Goal: Feedback & Contribution: Submit feedback/report problem

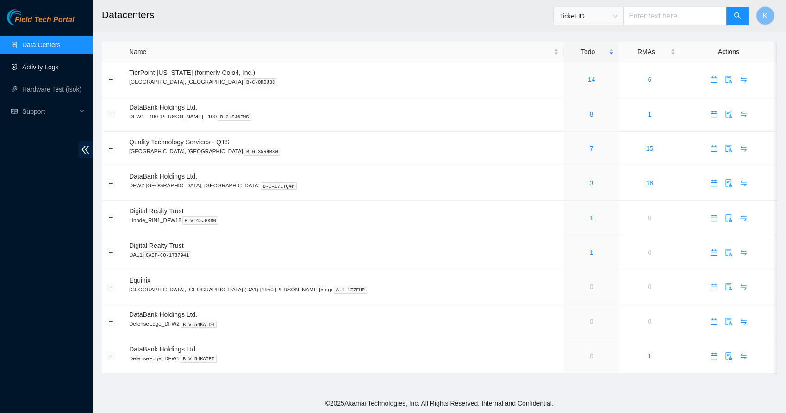
click at [50, 67] on link "Activity Logs" at bounding box center [40, 66] width 37 height 7
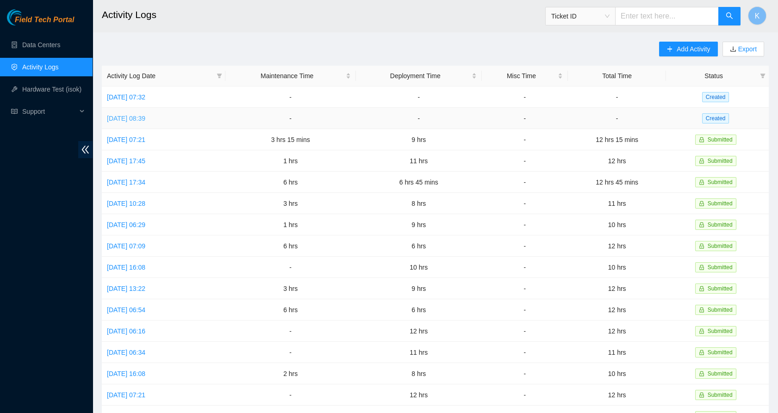
click at [142, 115] on link "[DATE] 08:39" at bounding box center [126, 118] width 38 height 7
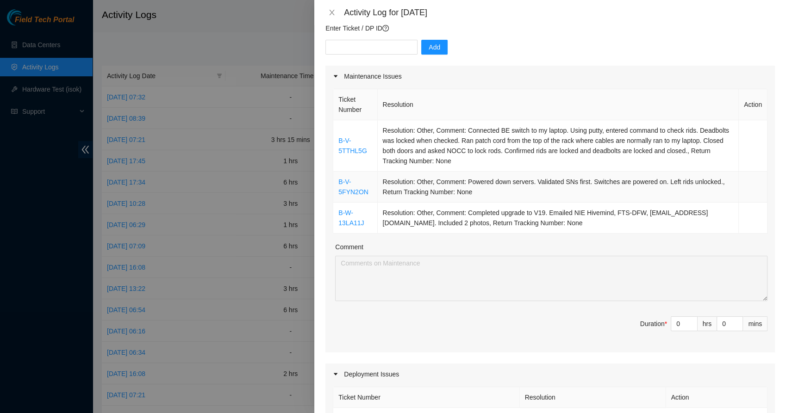
scroll to position [81, 0]
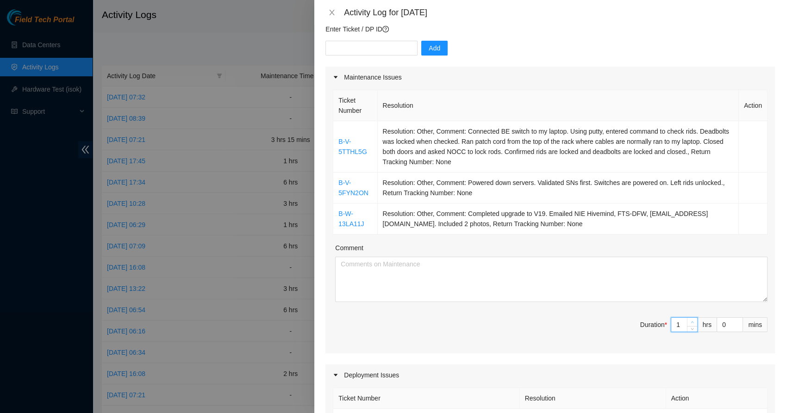
type input "1"
click at [691, 322] on icon "up" at bounding box center [692, 323] width 3 height 2
type input "2"
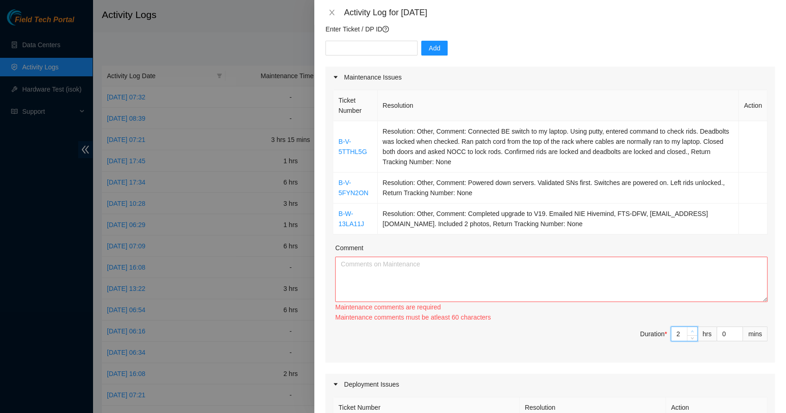
click at [691, 331] on icon "up" at bounding box center [692, 332] width 3 height 2
type input "3"
click at [683, 322] on div "Ticket Number Resolution Action B-V-5TTHL5G Resolution: Other, Comment: Connect…" at bounding box center [549, 225] width 449 height 275
click at [568, 280] on textarea "Comment" at bounding box center [551, 279] width 432 height 45
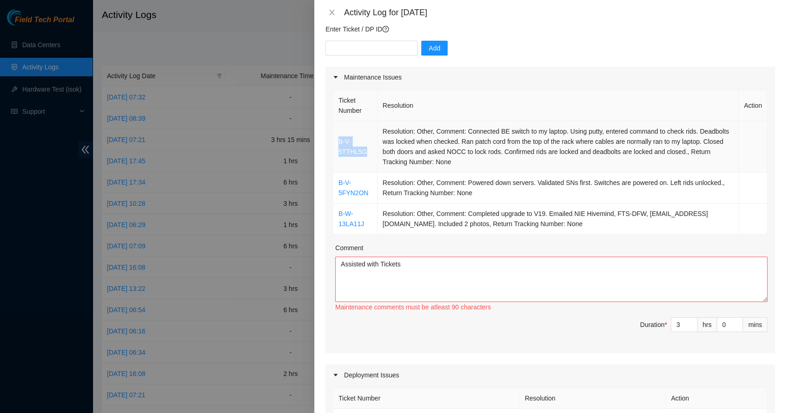
drag, startPoint x: 366, startPoint y: 152, endPoint x: 337, endPoint y: 145, distance: 30.0
click at [337, 145] on td "B-V-5TTHL5G" at bounding box center [355, 146] width 44 height 51
copy link "B-V-5TTHL5G"
click at [407, 269] on textarea "Assisted with Tickets" at bounding box center [551, 279] width 432 height 45
paste textarea "B-V-5TTHL5G"
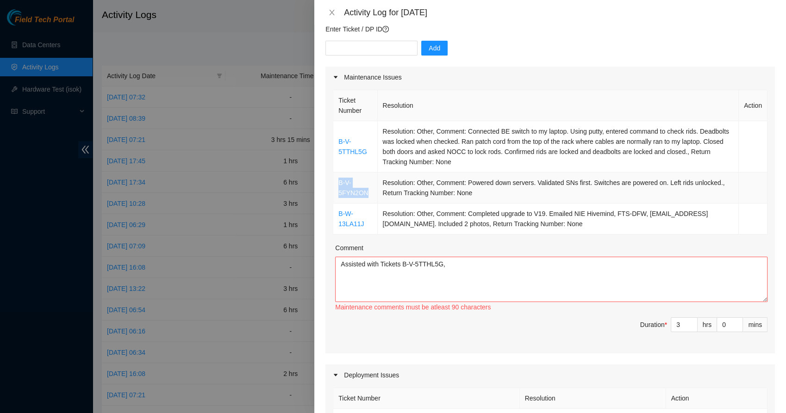
drag, startPoint x: 366, startPoint y: 194, endPoint x: 338, endPoint y: 182, distance: 30.7
click at [338, 182] on td "B-V-5FYN2ON" at bounding box center [355, 188] width 44 height 31
copy link "B-V-5FYN2ON"
click at [452, 267] on textarea "Assisted with Tickets B-V-5TTHL5G," at bounding box center [551, 279] width 432 height 45
paste textarea "B-V-5FYN2ON"
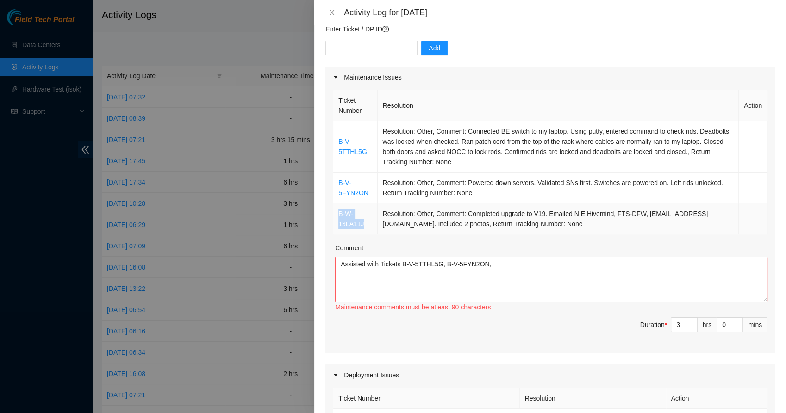
drag, startPoint x: 364, startPoint y: 221, endPoint x: 338, endPoint y: 213, distance: 27.1
click at [338, 213] on td "B-W-13LA11J" at bounding box center [355, 219] width 44 height 31
copy link "B-W-13LA11J"
click at [523, 270] on textarea "Assisted with Tickets B-V-5TTHL5G, B-V-5FYN2ON," at bounding box center [551, 279] width 432 height 45
paste textarea "B-W-13LA11J"
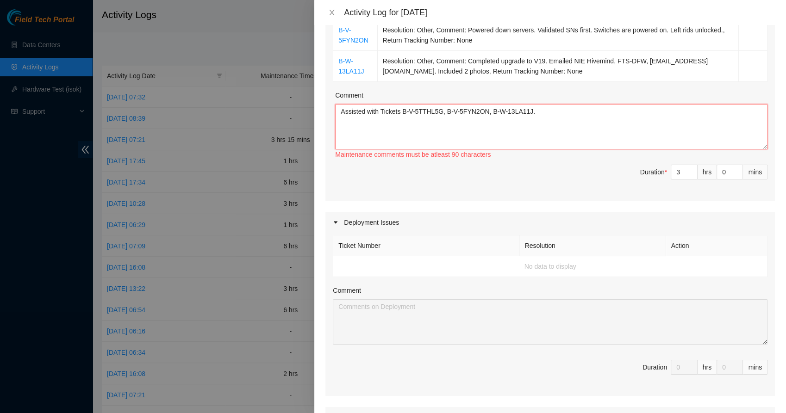
scroll to position [92, 0]
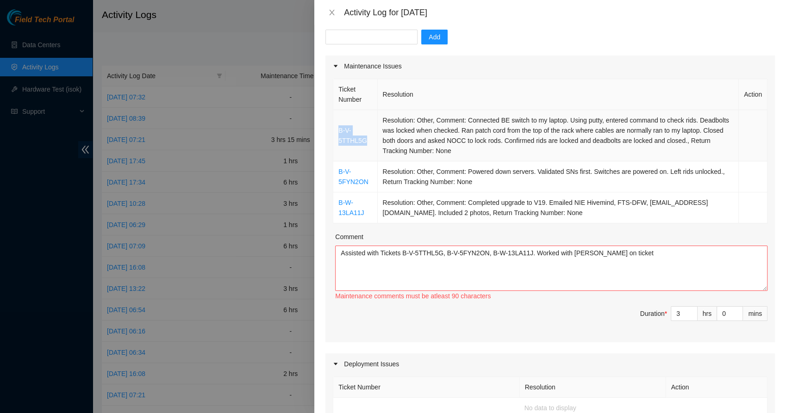
drag, startPoint x: 366, startPoint y: 142, endPoint x: 338, endPoint y: 130, distance: 31.1
click at [338, 130] on td "B-V-5TTHL5G" at bounding box center [355, 135] width 44 height 51
copy link "B-V-5TTHL5G"
click at [634, 275] on textarea "Assisted with Tickets B-V-5TTHL5G, B-V-5FYN2ON, B-W-13LA11J. Worked with [PERSO…" at bounding box center [551, 268] width 432 height 45
paste textarea "B-V-5TTHL5G"
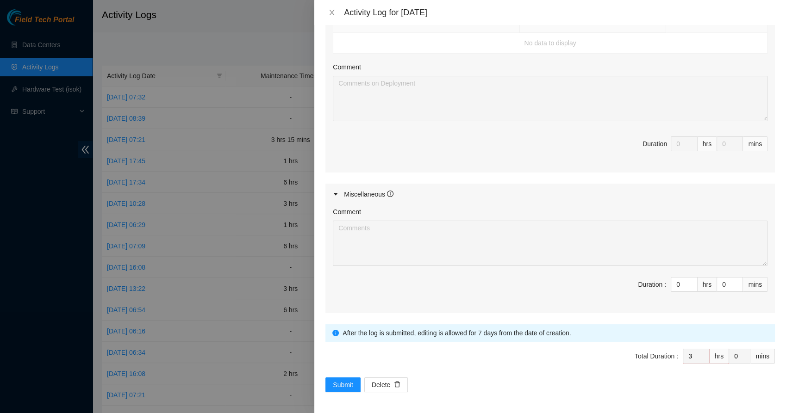
scroll to position [456, 0]
type textarea "Assisted with Tickets B-V-5TTHL5G, B-V-5FYN2ON, B-W-13LA11J. Worked with [PERSO…"
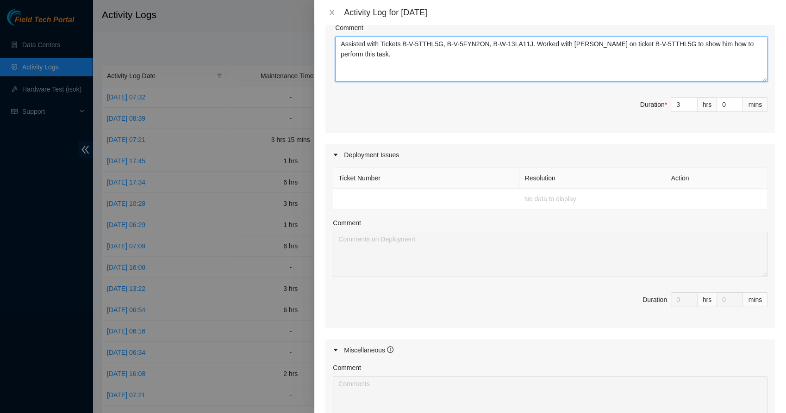
scroll to position [457, 0]
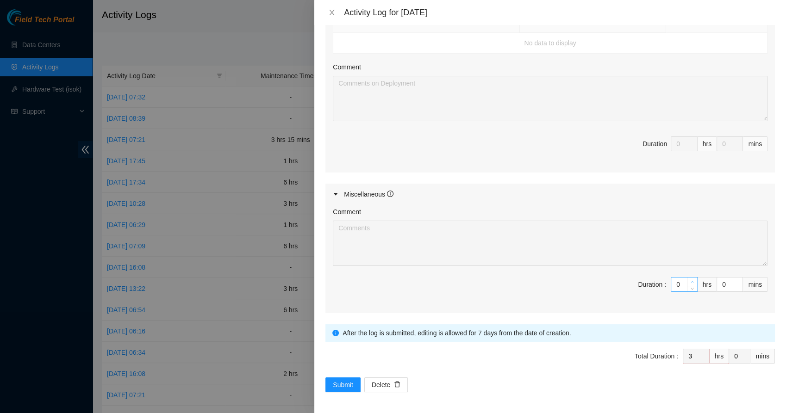
type input "1"
type input "4"
click at [690, 281] on icon "up" at bounding box center [691, 281] width 3 height 3
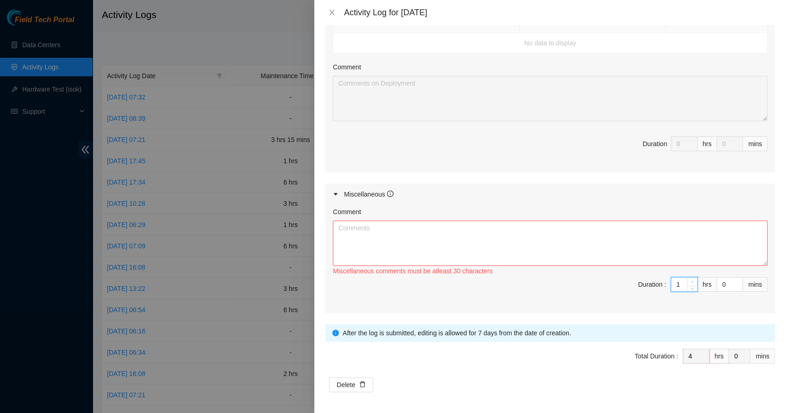
type input "2"
type input "5"
click at [690, 281] on icon "up" at bounding box center [691, 281] width 3 height 3
type input "3"
type input "6"
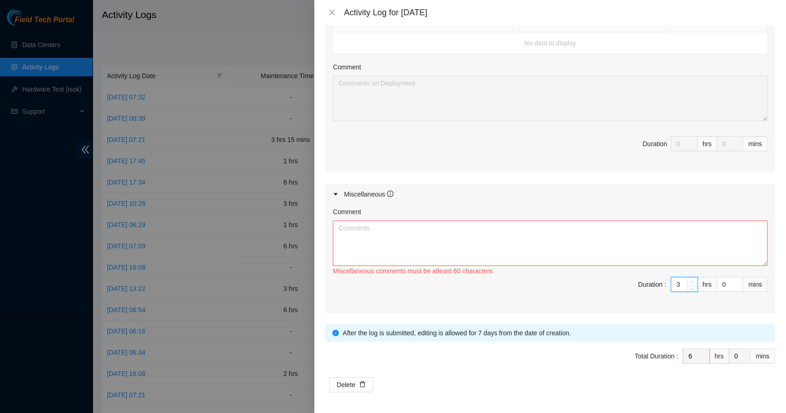
click at [690, 281] on icon "up" at bounding box center [691, 281] width 3 height 3
type input "4"
type input "7"
click at [690, 281] on icon "up" at bounding box center [691, 281] width 3 height 3
type input "5"
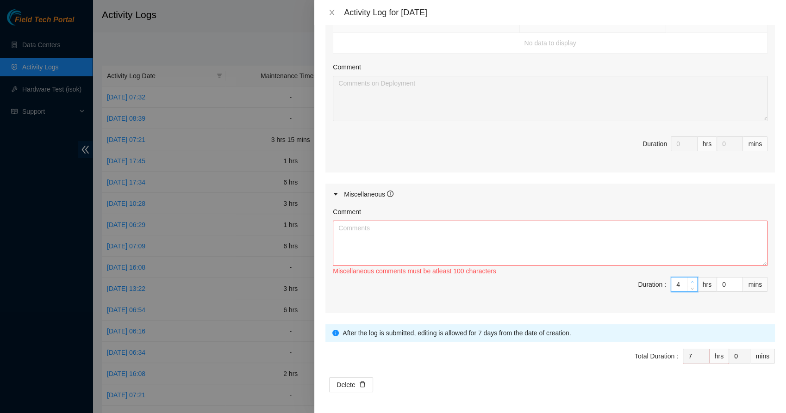
type input "8"
click at [690, 281] on icon "up" at bounding box center [691, 281] width 3 height 3
type input "6"
type input "9"
click at [690, 281] on icon "up" at bounding box center [691, 281] width 3 height 3
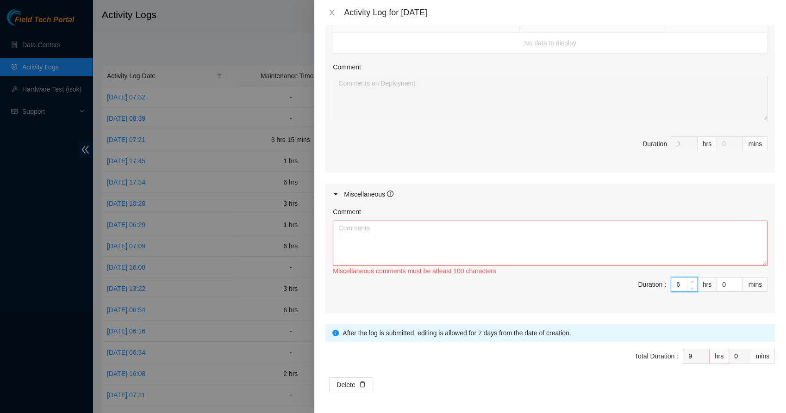
type input "7"
type input "10"
click at [690, 281] on icon "up" at bounding box center [691, 281] width 3 height 3
type input "8"
type input "11"
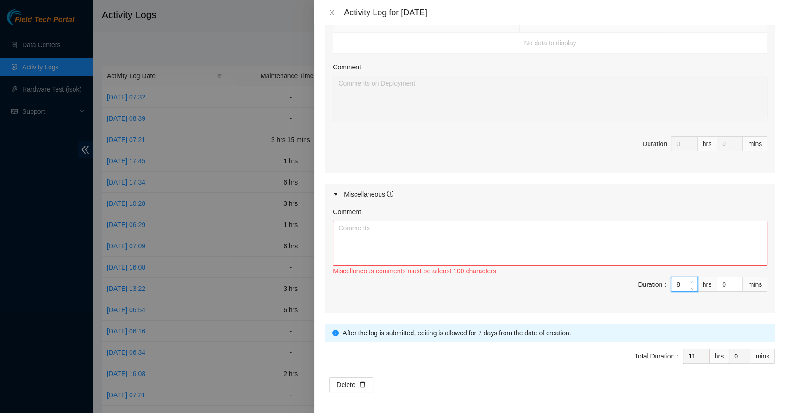
click at [690, 281] on icon "up" at bounding box center [691, 281] width 3 height 3
type input "9"
type input "12"
click at [690, 281] on icon "up" at bounding box center [691, 281] width 3 height 3
type input "10"
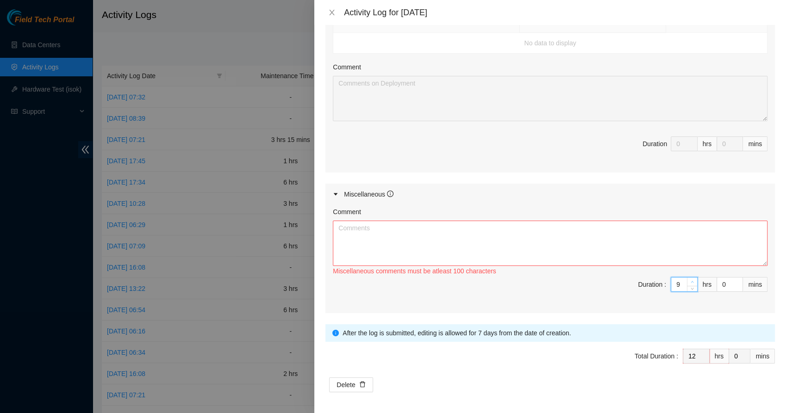
type input "13"
click at [690, 281] on icon "up" at bounding box center [691, 281] width 3 height 3
type input "9"
type input "12"
click at [690, 288] on icon "down" at bounding box center [691, 287] width 3 height 3
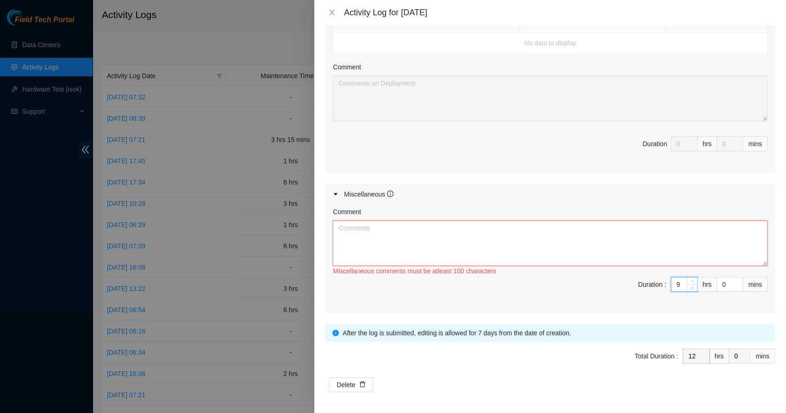
click at [395, 237] on textarea "Comment" at bounding box center [550, 243] width 435 height 45
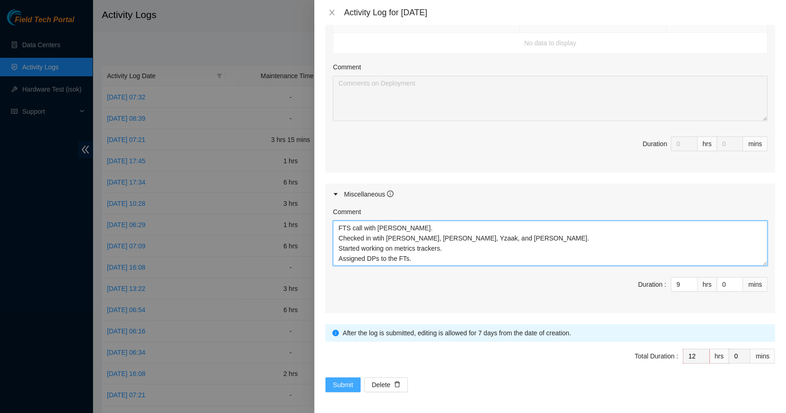
type textarea "FTS call with [PERSON_NAME]. Checked in wtih [PERSON_NAME], [PERSON_NAME], Yzaa…"
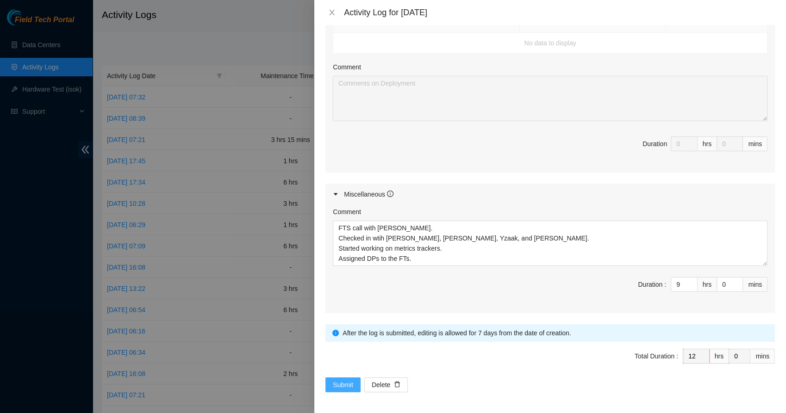
click at [349, 384] on span "Submit" at bounding box center [343, 385] width 20 height 10
click at [347, 382] on span "Submit" at bounding box center [343, 385] width 20 height 10
click at [341, 384] on span "Submit" at bounding box center [343, 385] width 20 height 10
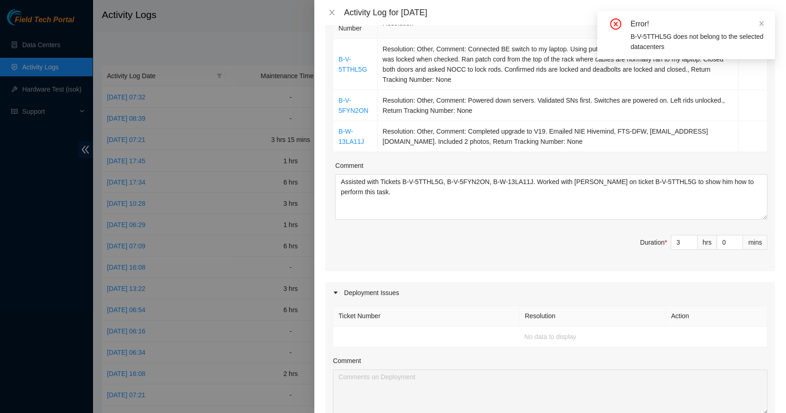
scroll to position [0, 0]
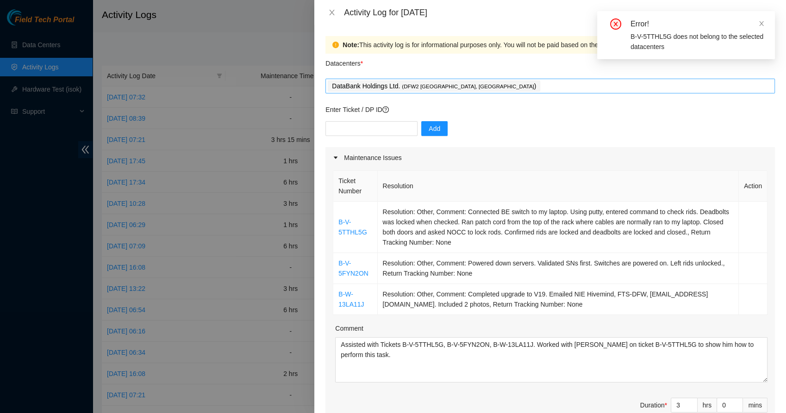
click at [473, 83] on div "DataBank Holdings Ltd. ( DFW2 [GEOGRAPHIC_DATA], [GEOGRAPHIC_DATA] )" at bounding box center [550, 86] width 445 height 13
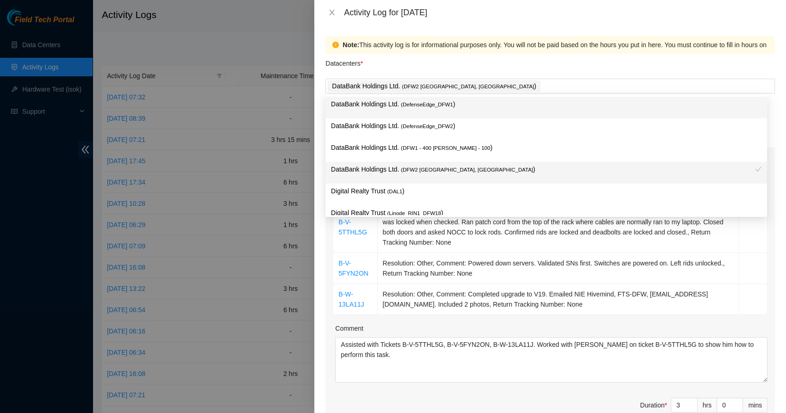
click at [464, 62] on div "Datacenters *" at bounding box center [549, 66] width 449 height 25
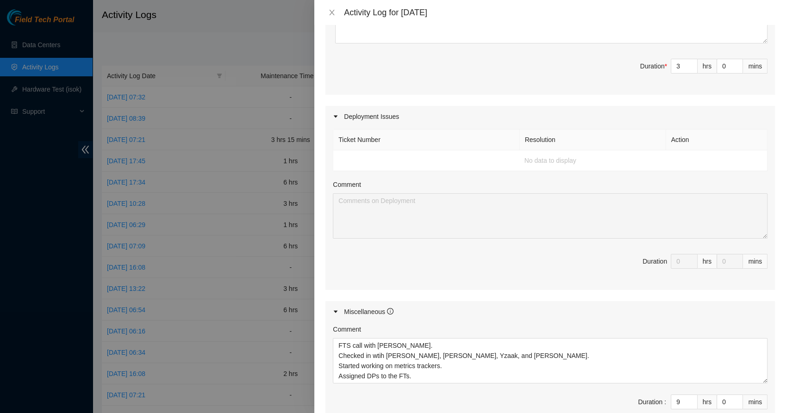
scroll to position [457, 0]
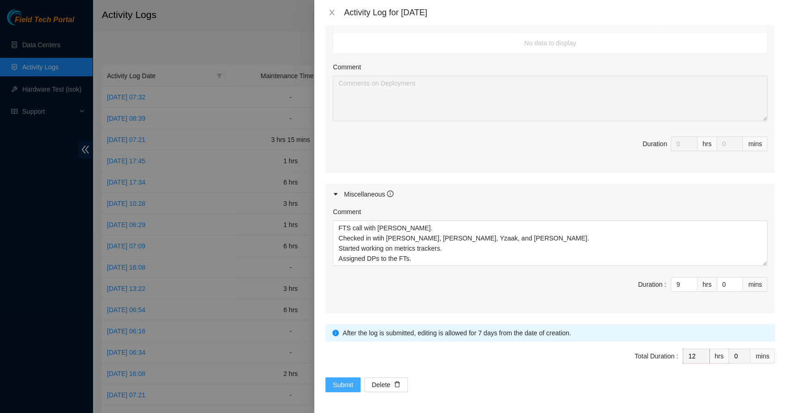
click at [344, 380] on span "Submit" at bounding box center [343, 385] width 20 height 10
click at [334, 386] on span "Submit" at bounding box center [343, 385] width 20 height 10
click at [335, 387] on span "Submit" at bounding box center [343, 385] width 20 height 10
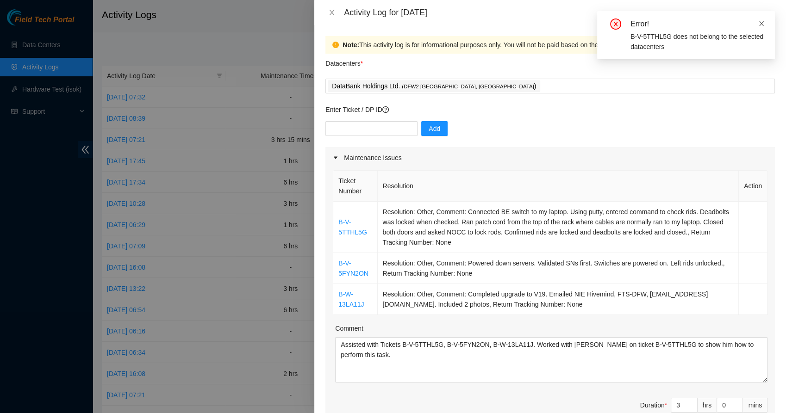
click at [761, 26] on span at bounding box center [761, 23] width 6 height 7
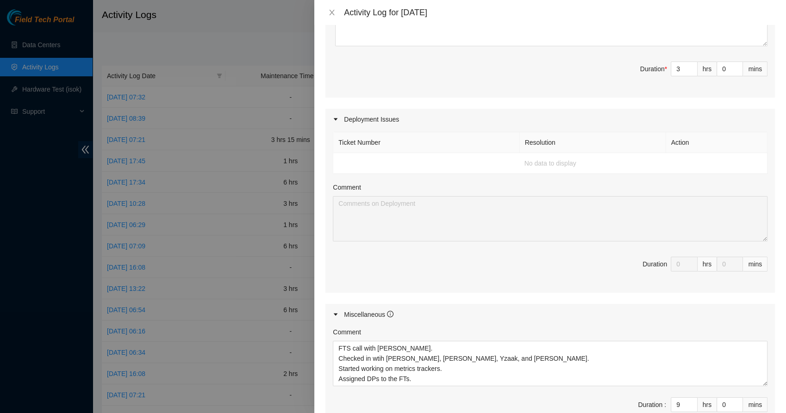
scroll to position [457, 0]
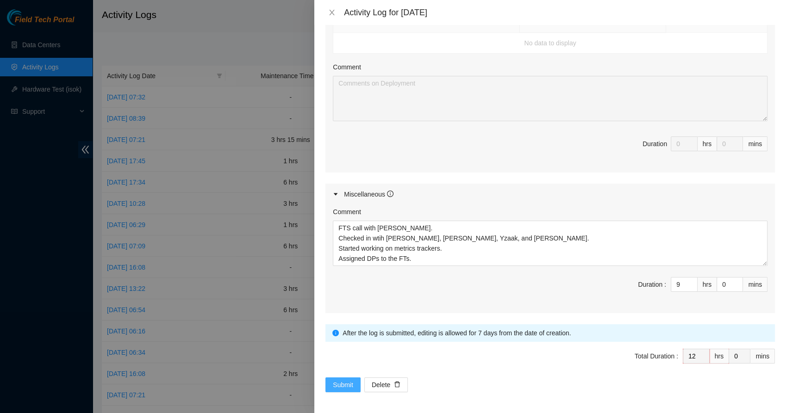
click at [333, 380] on span "Submit" at bounding box center [343, 385] width 20 height 10
click at [345, 391] on button "Submit" at bounding box center [342, 385] width 35 height 15
click at [344, 389] on span "Submit" at bounding box center [343, 385] width 20 height 10
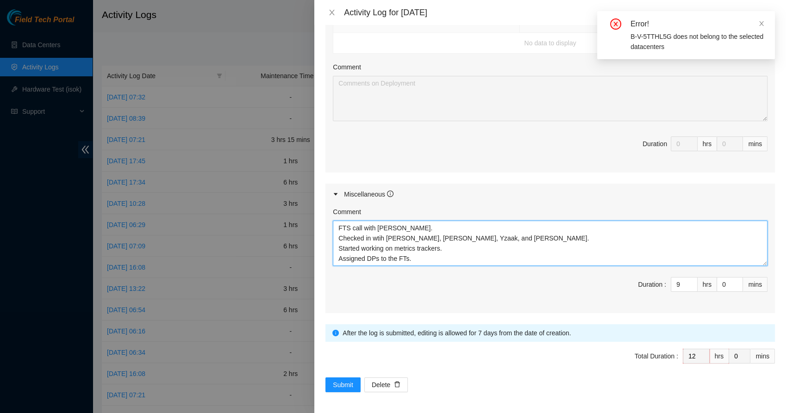
drag, startPoint x: 426, startPoint y: 259, endPoint x: 336, endPoint y: 216, distance: 99.4
click at [336, 216] on div "Comment FTS call with [PERSON_NAME]. Checked in wtih [PERSON_NAME], [PERSON_NAM…" at bounding box center [550, 236] width 435 height 59
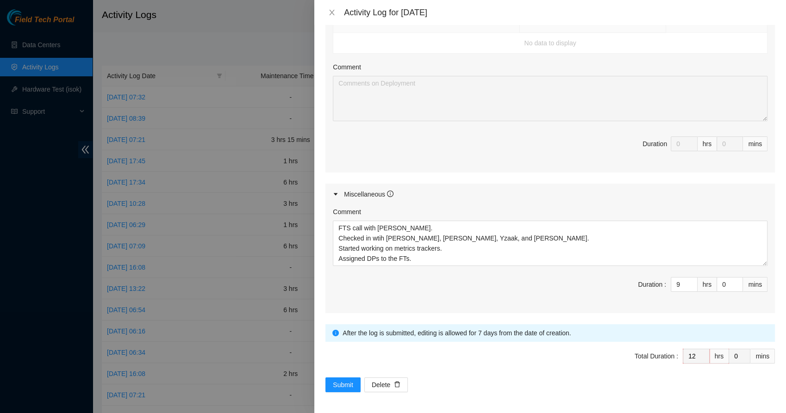
click at [429, 151] on span "Duration 0 hrs 0 mins" at bounding box center [550, 150] width 435 height 26
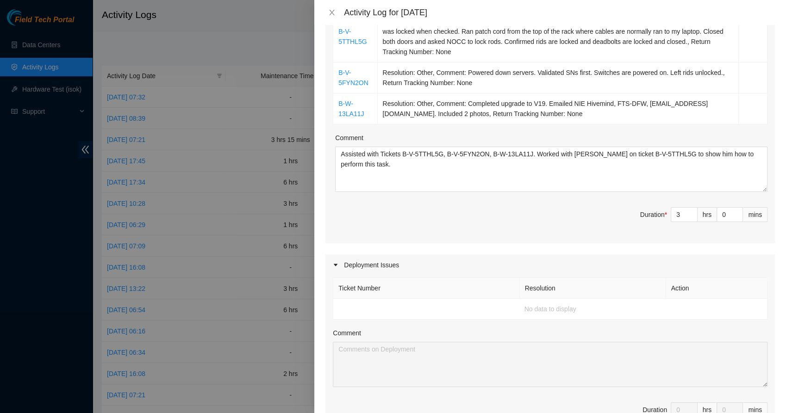
scroll to position [179, 0]
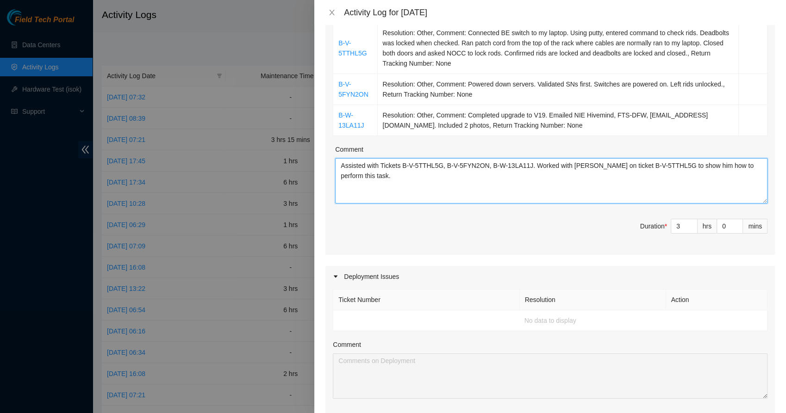
drag, startPoint x: 371, startPoint y: 175, endPoint x: 331, endPoint y: 158, distance: 43.9
click at [331, 158] on div "Ticket Number Resolution Action B-V-5TTHL5G Resolution: Other, Comment: Connect…" at bounding box center [549, 122] width 449 height 266
click at [366, 54] on td "B-V-5TTHL5G" at bounding box center [355, 48] width 44 height 51
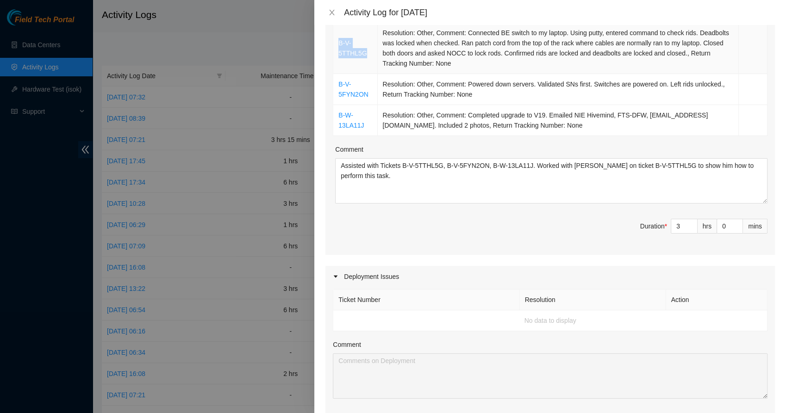
drag, startPoint x: 366, startPoint y: 54, endPoint x: 337, endPoint y: 45, distance: 30.6
click at [337, 45] on td "B-V-5TTHL5G" at bounding box center [355, 48] width 44 height 51
copy link "B-V-5TTHL5G"
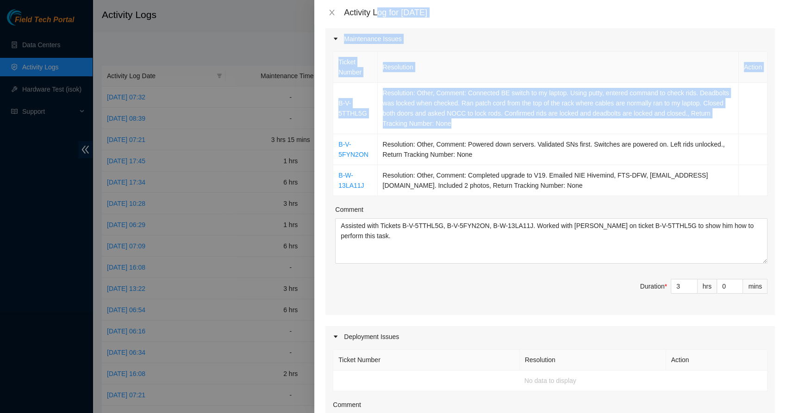
scroll to position [0, 0]
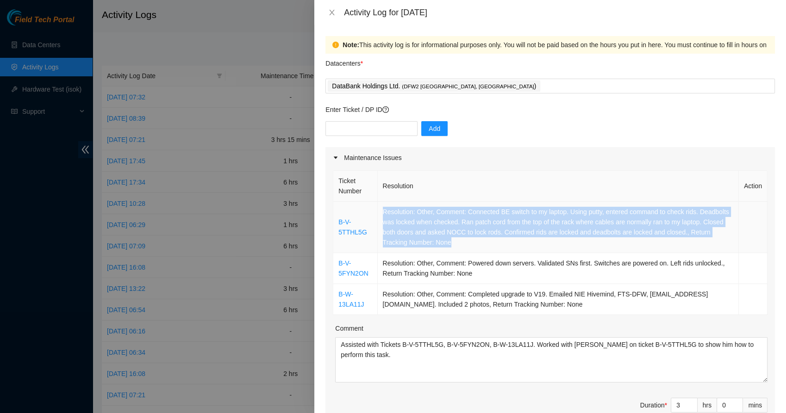
drag, startPoint x: 518, startPoint y: 68, endPoint x: 382, endPoint y: 211, distance: 197.7
click at [382, 211] on td "Resolution: Other, Comment: Connected BE switch to my laptop. Using putty, ente…" at bounding box center [558, 227] width 361 height 51
copy td "Resolution: Other, Comment: Connected BE switch to my laptop. Using putty, ente…"
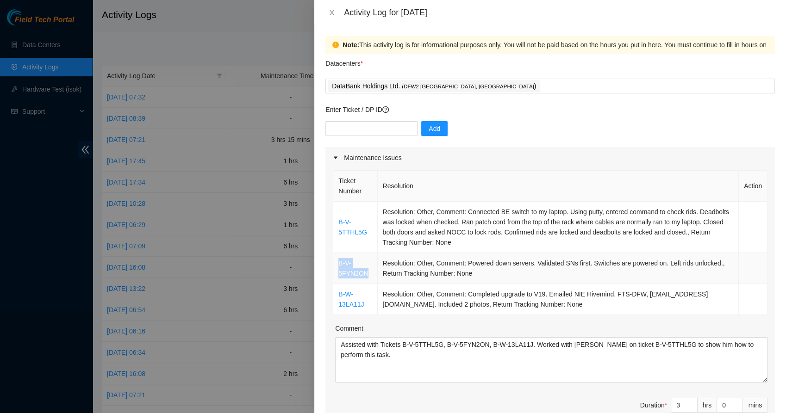
drag, startPoint x: 368, startPoint y: 277, endPoint x: 338, endPoint y: 262, distance: 33.7
click at [338, 262] on td "B-V-5FYN2ON" at bounding box center [355, 268] width 44 height 31
copy link "B-V-5FYN2ON"
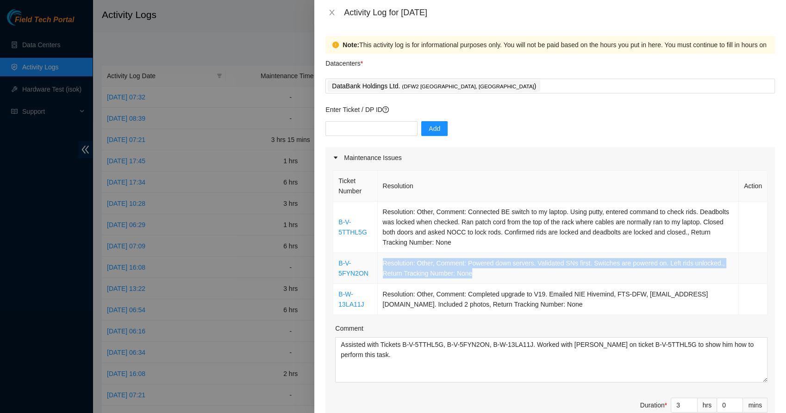
drag, startPoint x: 477, startPoint y: 275, endPoint x: 379, endPoint y: 261, distance: 99.1
click at [379, 261] on td "Resolution: Other, Comment: Powered down servers. Validated SNs first. Switches…" at bounding box center [558, 268] width 361 height 31
copy td "Resolution: Other, Comment: Powered down servers. Validated SNs first. Switches…"
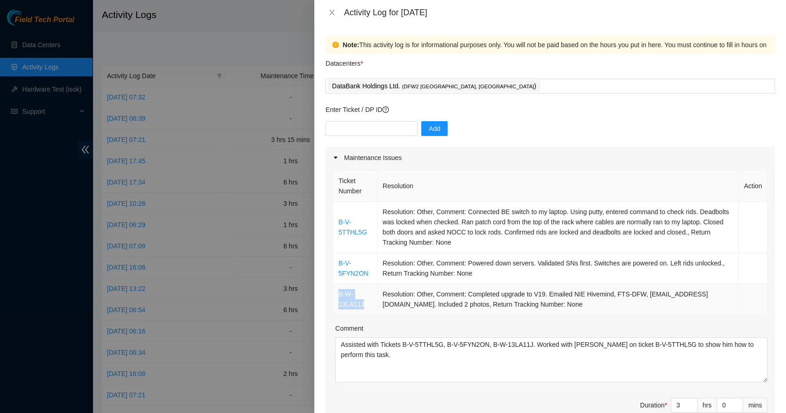
drag, startPoint x: 364, startPoint y: 302, endPoint x: 337, endPoint y: 297, distance: 27.8
click at [337, 297] on td "B-W-13LA11J" at bounding box center [355, 299] width 44 height 31
copy link "B-W-13LA11J"
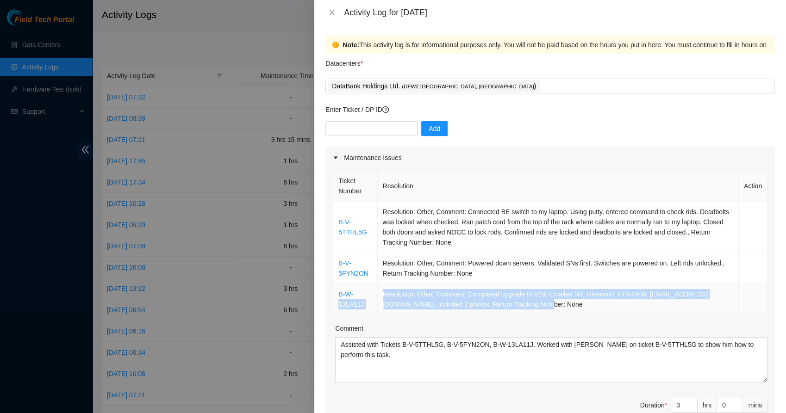
drag, startPoint x: 532, startPoint y: 304, endPoint x: 374, endPoint y: 288, distance: 158.1
click at [374, 288] on tr "B-W-13LA11J Resolution: Other, Comment: Completed upgrade to V19. Emailed NIE H…" at bounding box center [550, 299] width 434 height 31
copy tr "13LA11J Resolution: Other, Comment: Completed upgrade to V19. Emailed NIE Hivem…"
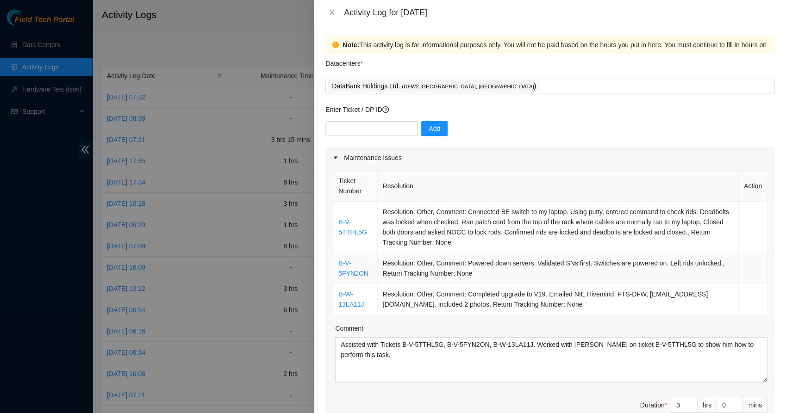
click at [423, 271] on td "Resolution: Other, Comment: Powered down servers. Validated SNs first. Switches…" at bounding box center [558, 268] width 361 height 31
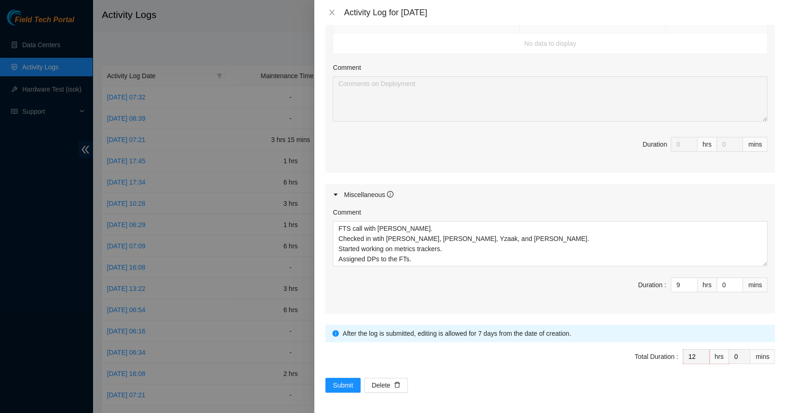
scroll to position [457, 0]
click at [389, 389] on button "Delete" at bounding box center [385, 385] width 43 height 15
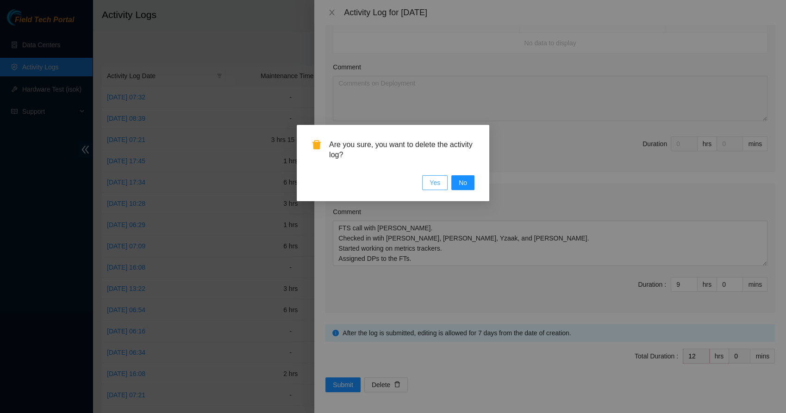
click at [433, 180] on span "Yes" at bounding box center [434, 183] width 11 height 10
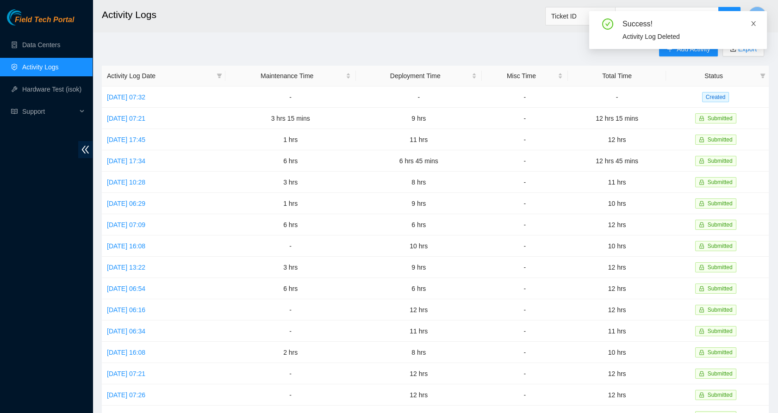
click at [754, 25] on icon "close" at bounding box center [753, 23] width 5 height 5
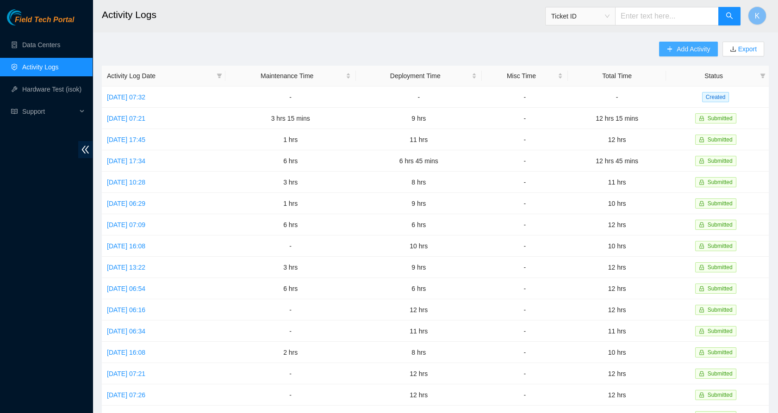
click at [694, 44] on span "Add Activity" at bounding box center [693, 49] width 33 height 10
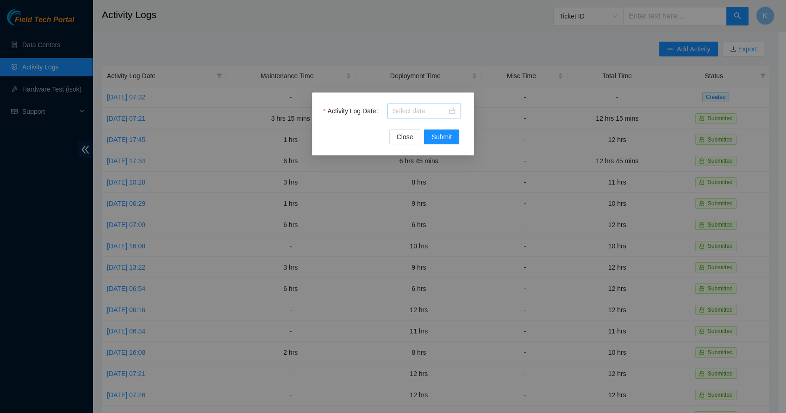
click at [453, 111] on div at bounding box center [423, 111] width 63 height 10
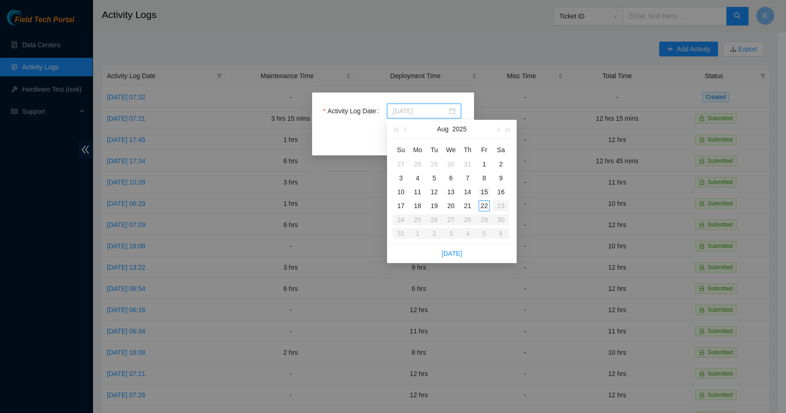
type input "[DATE]"
click at [485, 193] on div "15" at bounding box center [483, 191] width 11 height 11
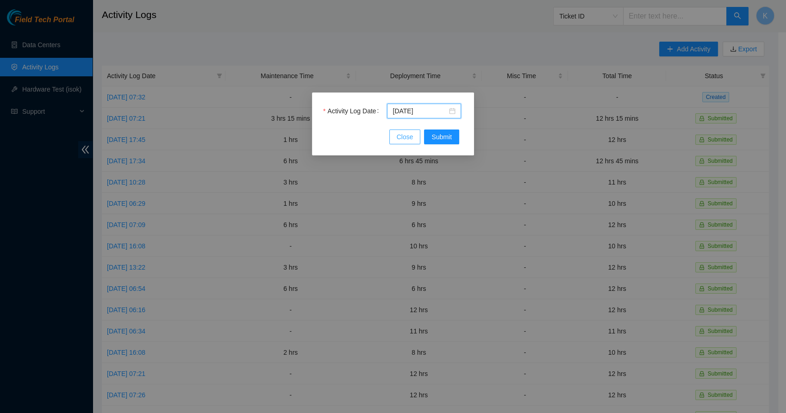
click at [419, 137] on button "Close" at bounding box center [404, 137] width 31 height 15
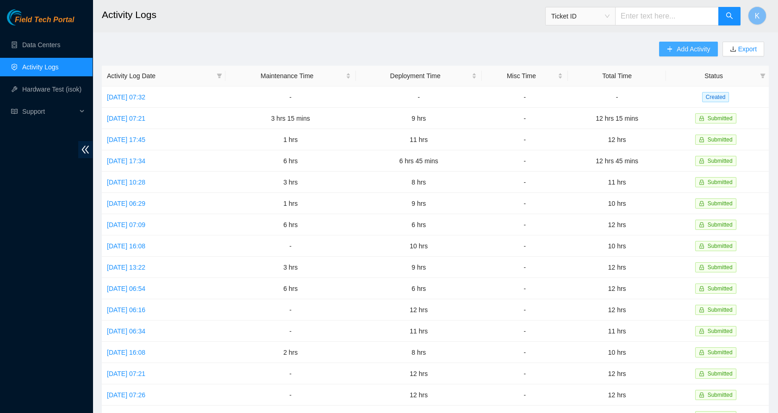
click at [679, 50] on span "Add Activity" at bounding box center [693, 49] width 33 height 10
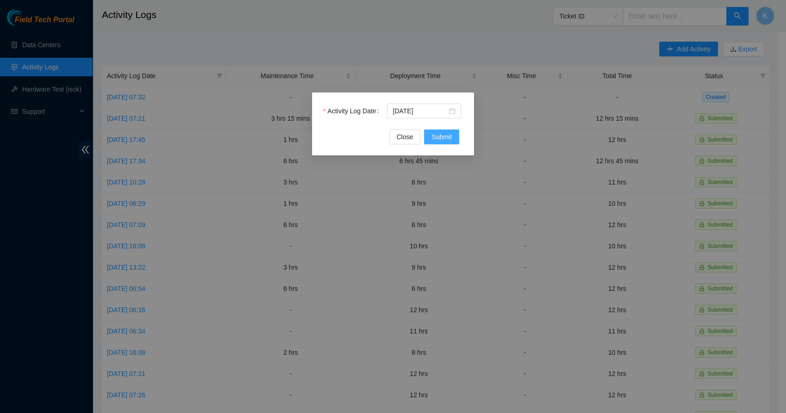
click at [438, 137] on span "Submit" at bounding box center [441, 137] width 20 height 10
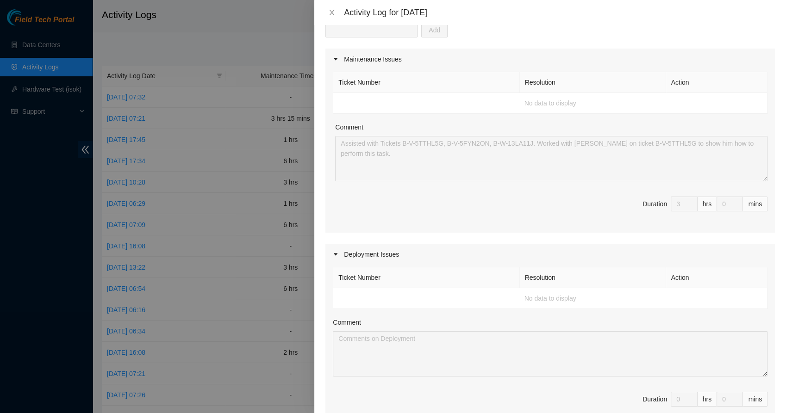
scroll to position [0, 0]
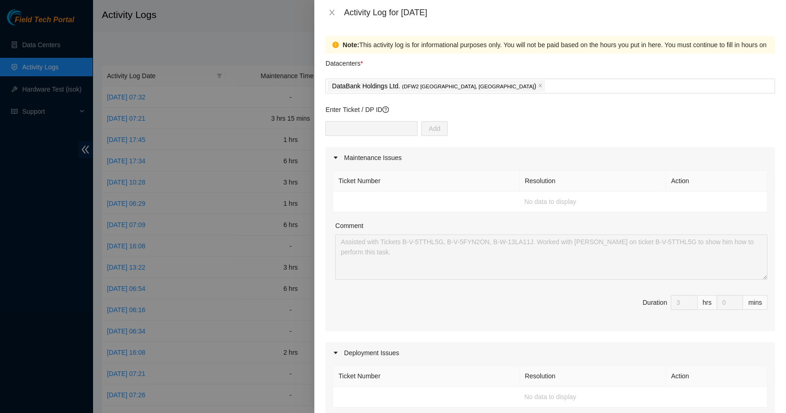
click at [399, 233] on div "Comment" at bounding box center [551, 228] width 432 height 14
click at [485, 83] on div "DataBank Holdings Ltd. ( DFW2 [GEOGRAPHIC_DATA], [GEOGRAPHIC_DATA] )" at bounding box center [550, 86] width 445 height 13
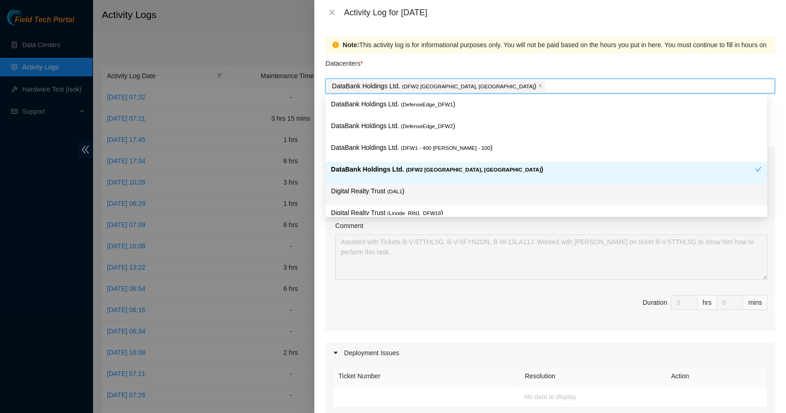
click at [406, 190] on p "Digital Realty Trust ( DAL1 )" at bounding box center [546, 191] width 430 height 11
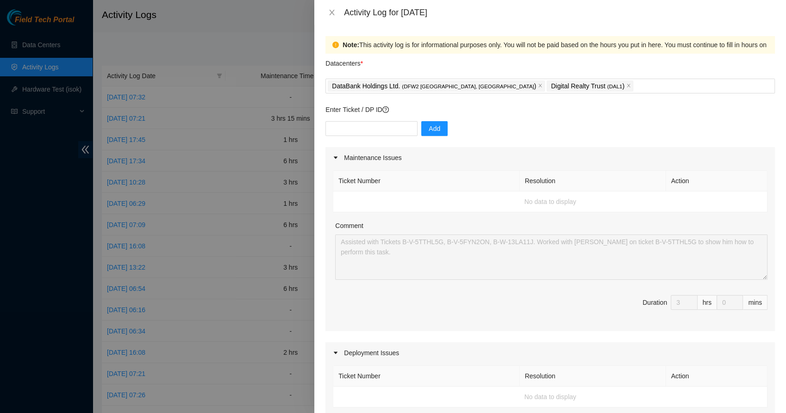
click at [441, 217] on div "Ticket Number Resolution Action No data to display Comment Assisted with Ticket…" at bounding box center [549, 249] width 449 height 163
click at [432, 190] on th "Ticket Number" at bounding box center [426, 181] width 186 height 21
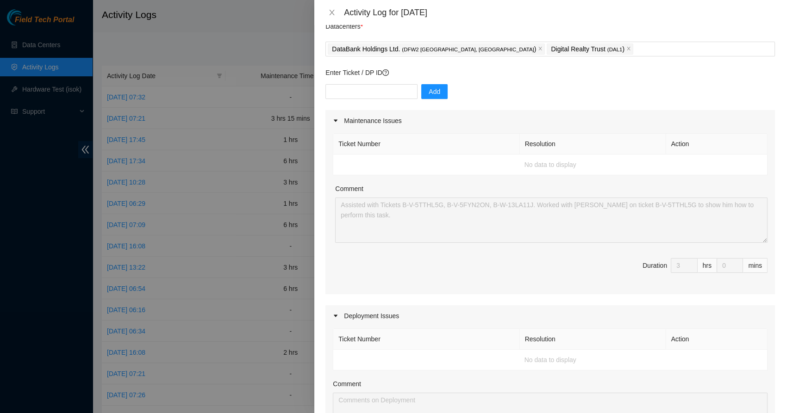
scroll to position [39, 0]
click at [700, 272] on span "Duration 3 hrs 0 mins" at bounding box center [550, 269] width 435 height 26
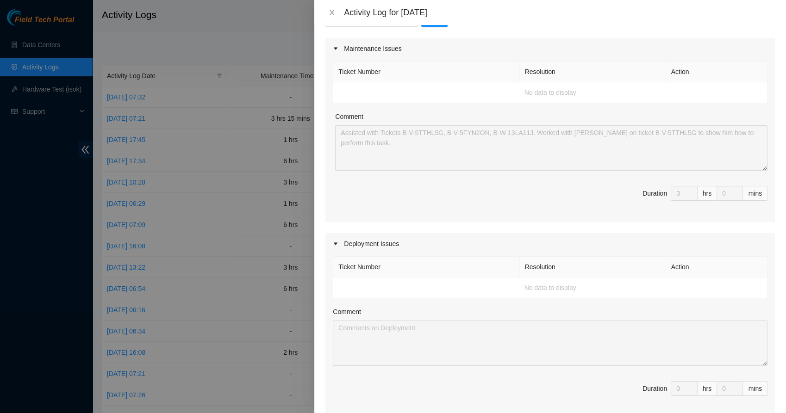
scroll to position [111, 0]
click at [685, 244] on div "Deployment Issues" at bounding box center [549, 241] width 449 height 21
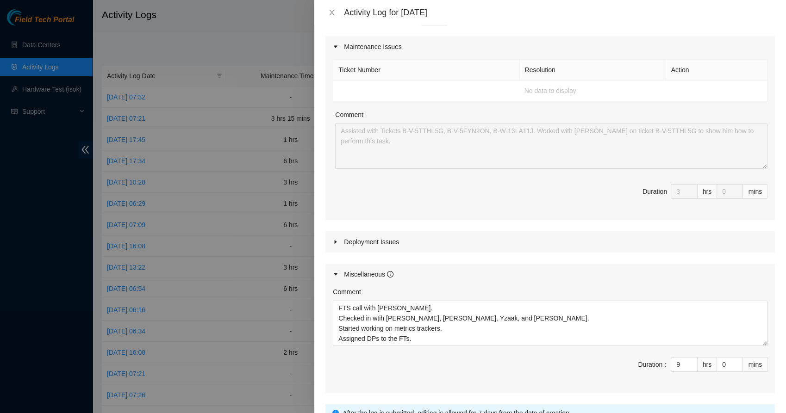
scroll to position [192, 0]
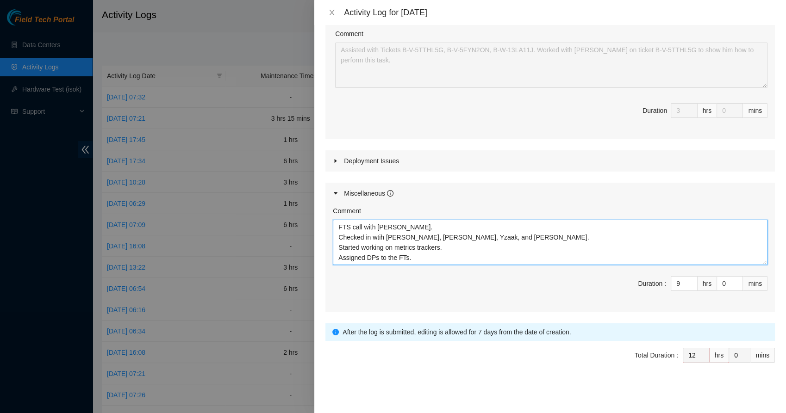
click at [566, 240] on textarea "FTS call with [PERSON_NAME]. Checked in wtih [PERSON_NAME], [PERSON_NAME], Yzaa…" at bounding box center [550, 242] width 435 height 45
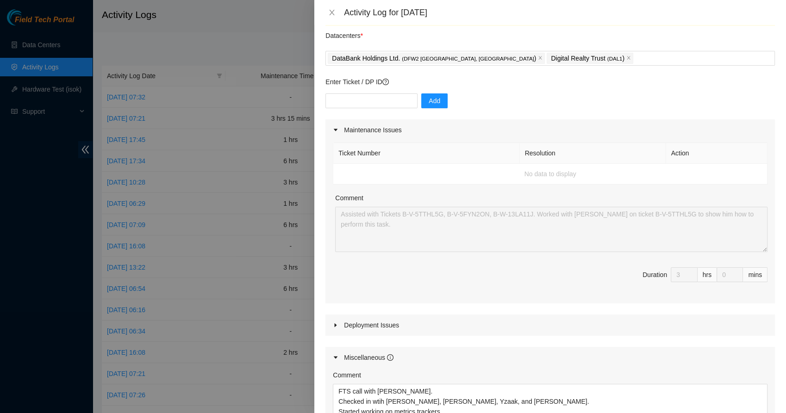
click at [391, 161] on th "Ticket Number" at bounding box center [426, 153] width 186 height 21
click at [383, 179] on td "No data to display" at bounding box center [550, 174] width 434 height 21
click at [338, 130] on div at bounding box center [338, 130] width 11 height 10
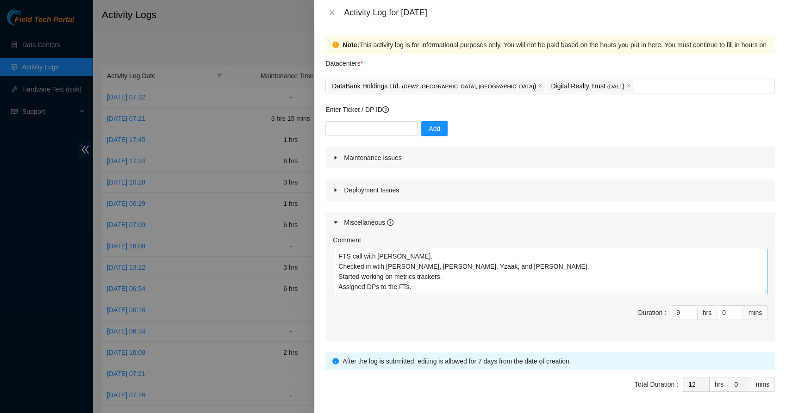
scroll to position [29, 0]
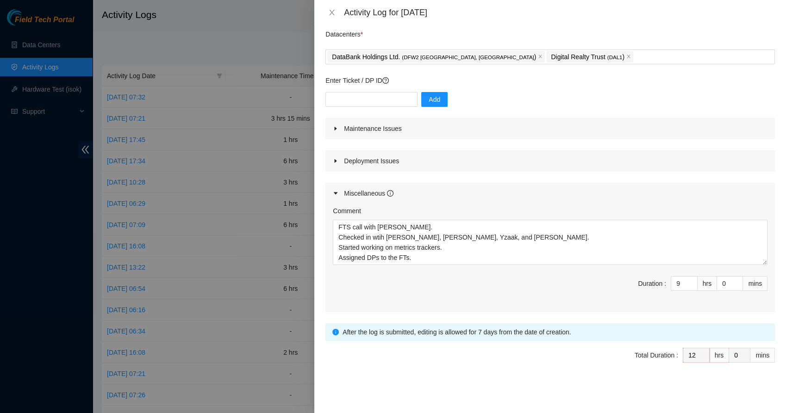
click at [371, 166] on div "Deployment Issues" at bounding box center [549, 160] width 449 height 21
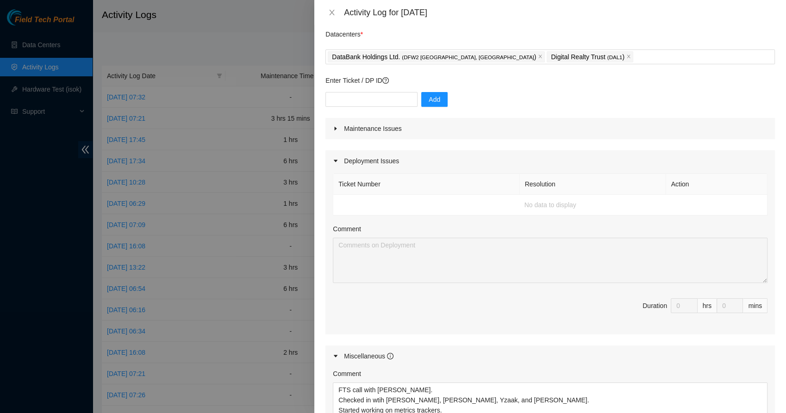
click at [353, 122] on div "Maintenance Issues" at bounding box center [549, 128] width 449 height 21
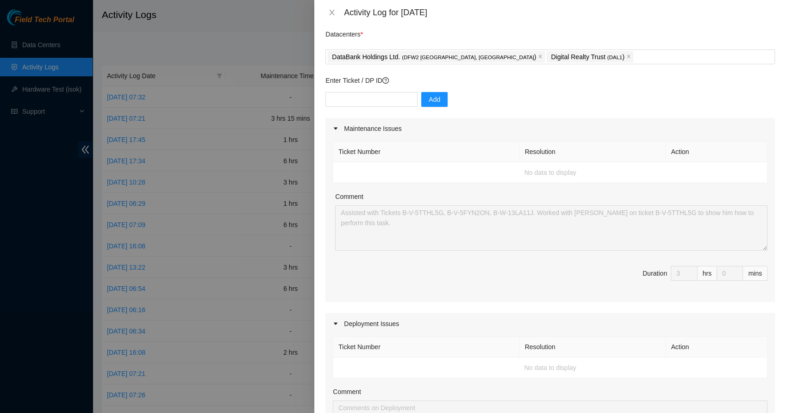
click at [353, 173] on td "No data to display" at bounding box center [550, 172] width 434 height 21
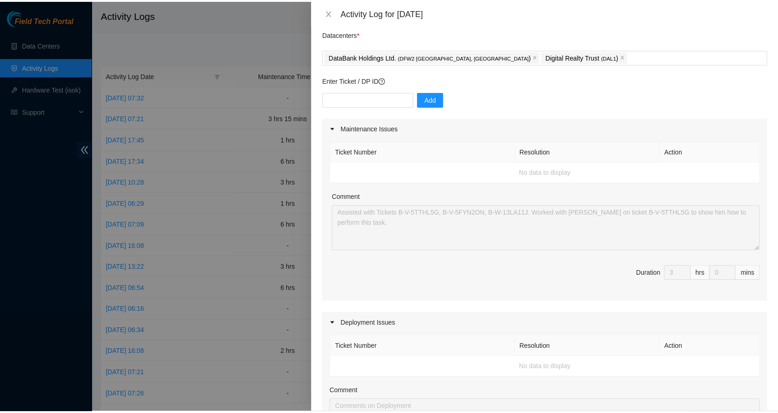
scroll to position [0, 0]
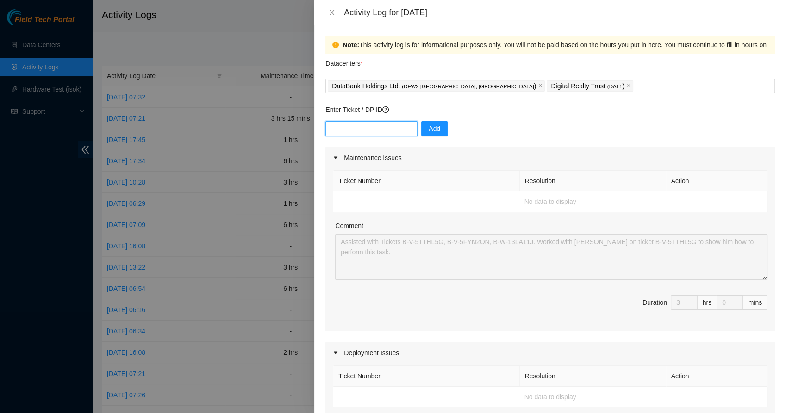
click at [378, 133] on input "text" at bounding box center [371, 128] width 92 height 15
click at [626, 84] on icon "close" at bounding box center [628, 85] width 5 height 5
click at [510, 114] on p "Enter Ticket / DP ID" at bounding box center [549, 110] width 449 height 10
click at [347, 134] on input "text" at bounding box center [371, 128] width 92 height 15
paste input "B-V-5TTHL5G"
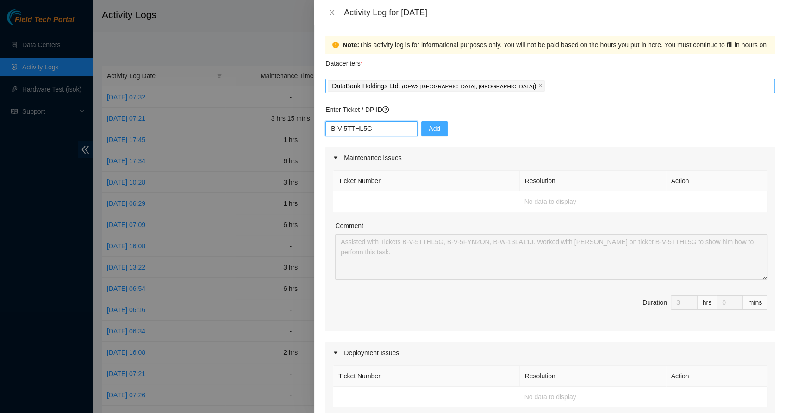
type input "B-V-5TTHL5G"
click at [429, 133] on span "Add" at bounding box center [435, 129] width 12 height 10
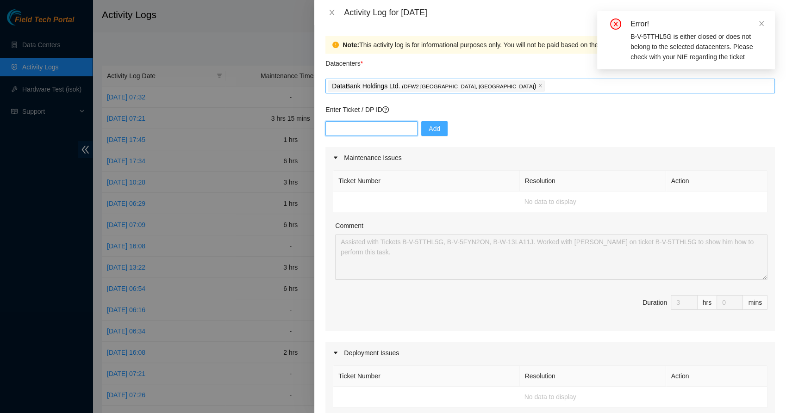
click at [376, 127] on input "text" at bounding box center [371, 128] width 92 height 15
paste input "B-V-5TTHL5G"
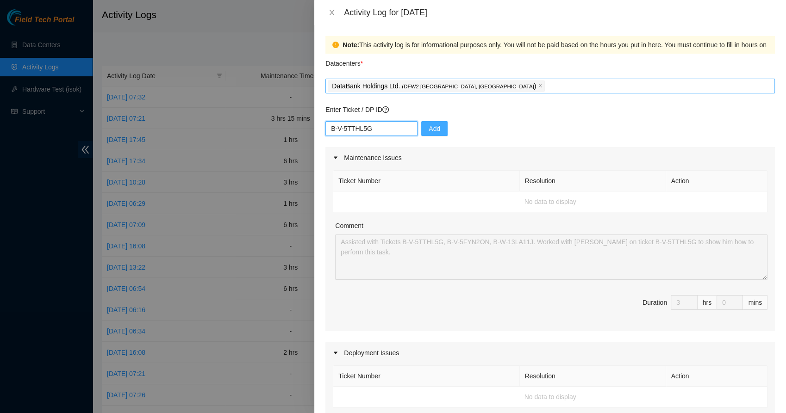
type input "B-V-5TTHL5G"
click at [435, 130] on button "Add" at bounding box center [434, 128] width 26 height 15
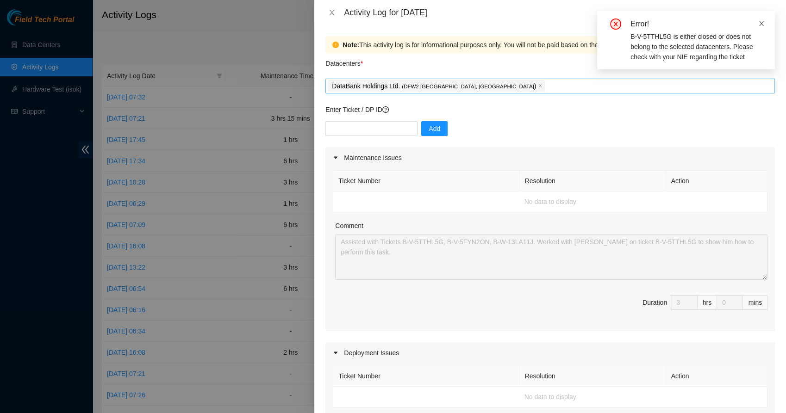
click at [763, 22] on icon "close" at bounding box center [761, 23] width 6 height 6
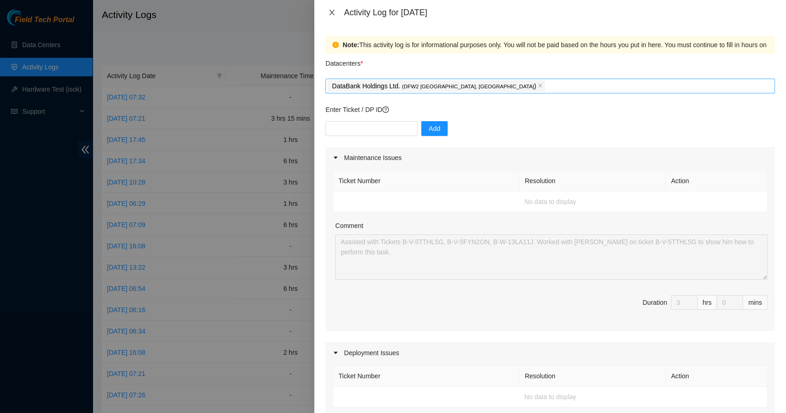
click at [331, 13] on icon "close" at bounding box center [331, 13] width 5 height 6
